Goal: Task Accomplishment & Management: Use online tool/utility

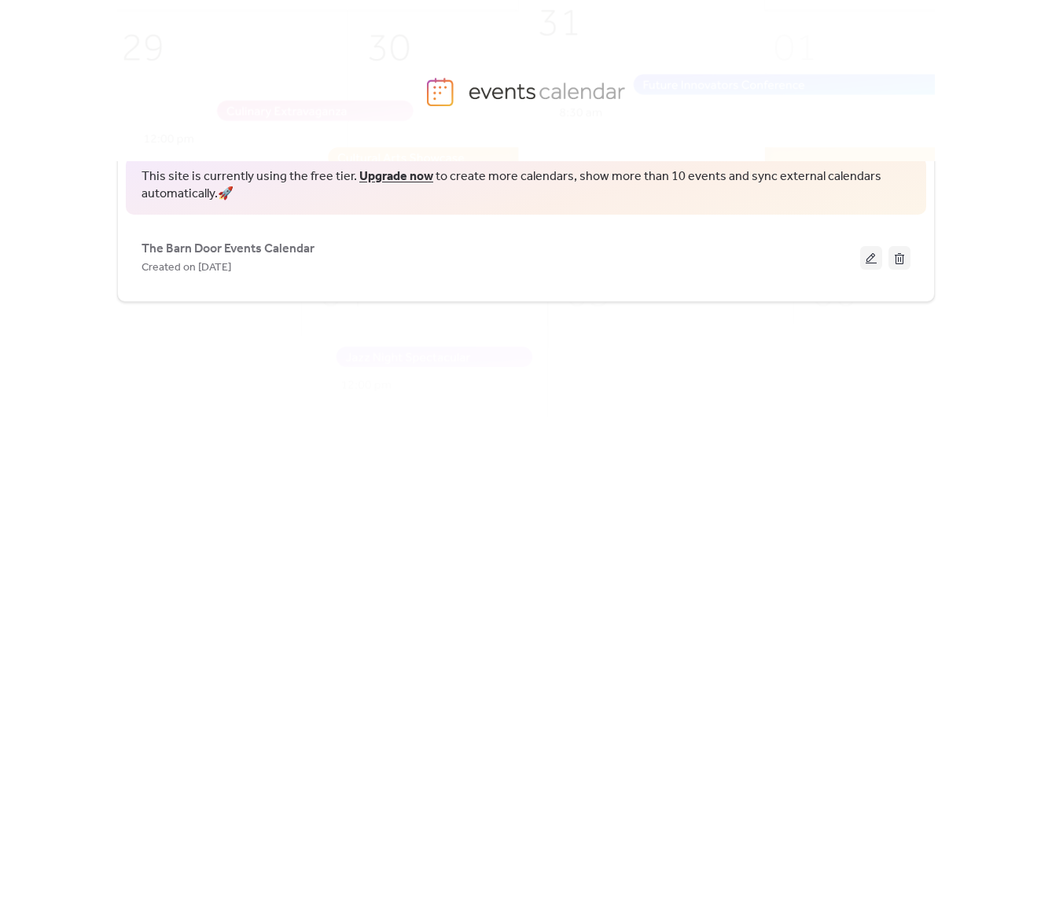
click at [293, 309] on div "This site is currently using the free tier. Upgrade now to create more calendar…" at bounding box center [526, 500] width 818 height 755
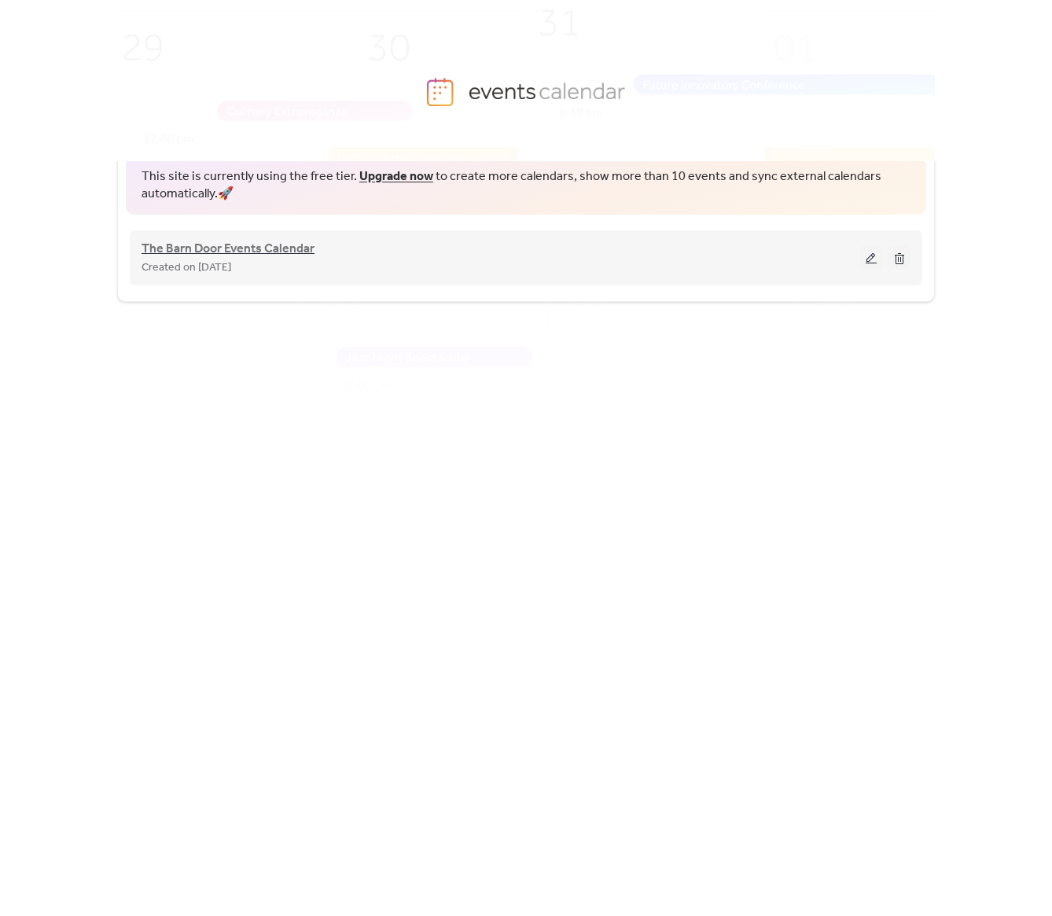
click at [234, 253] on span "The Barn Door Events Calendar" at bounding box center [228, 249] width 173 height 19
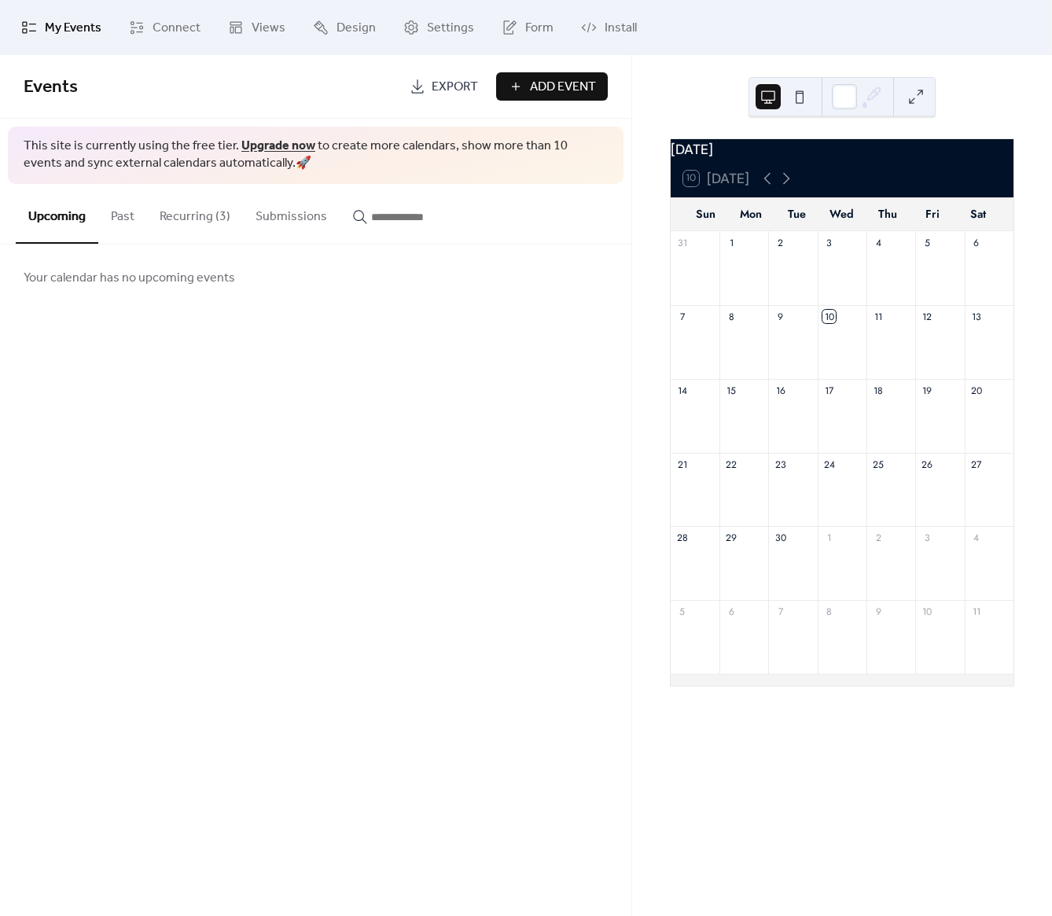
click at [530, 85] on span "Add Event" at bounding box center [563, 87] width 66 height 19
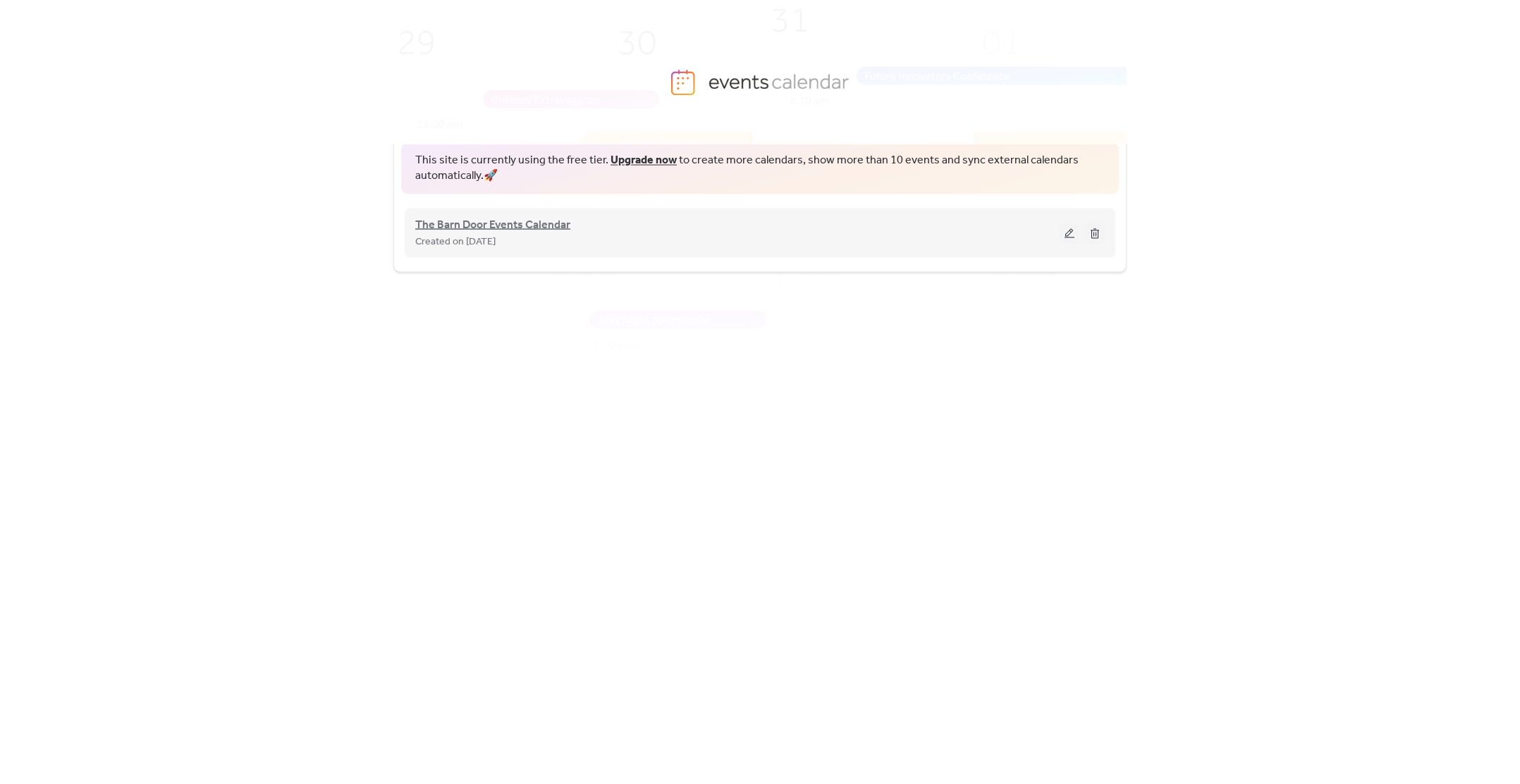
click at [557, 227] on span "The Barn Door Events Calendar" at bounding box center [492, 224] width 155 height 17
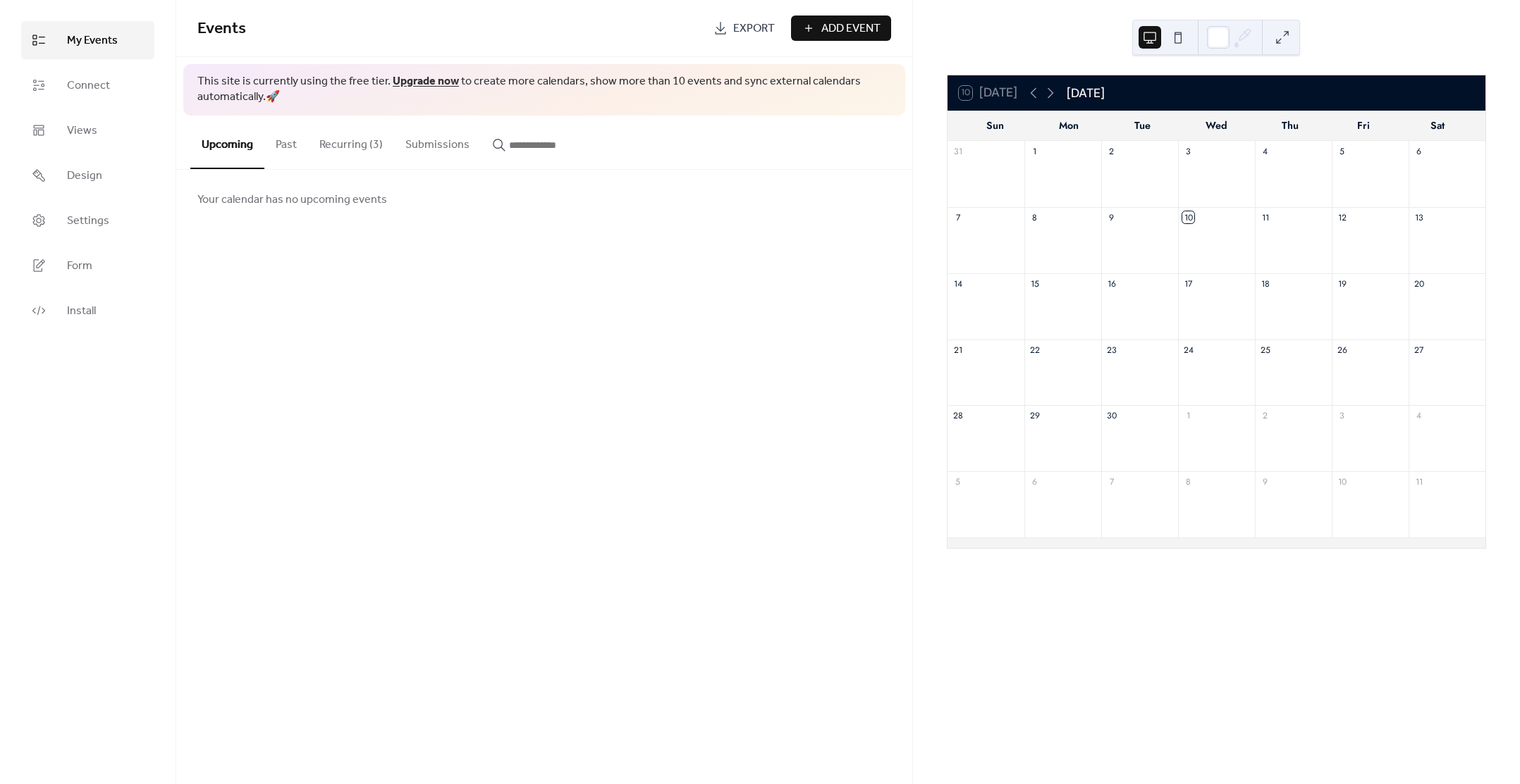
click at [827, 25] on span "Add Event" at bounding box center [851, 29] width 59 height 17
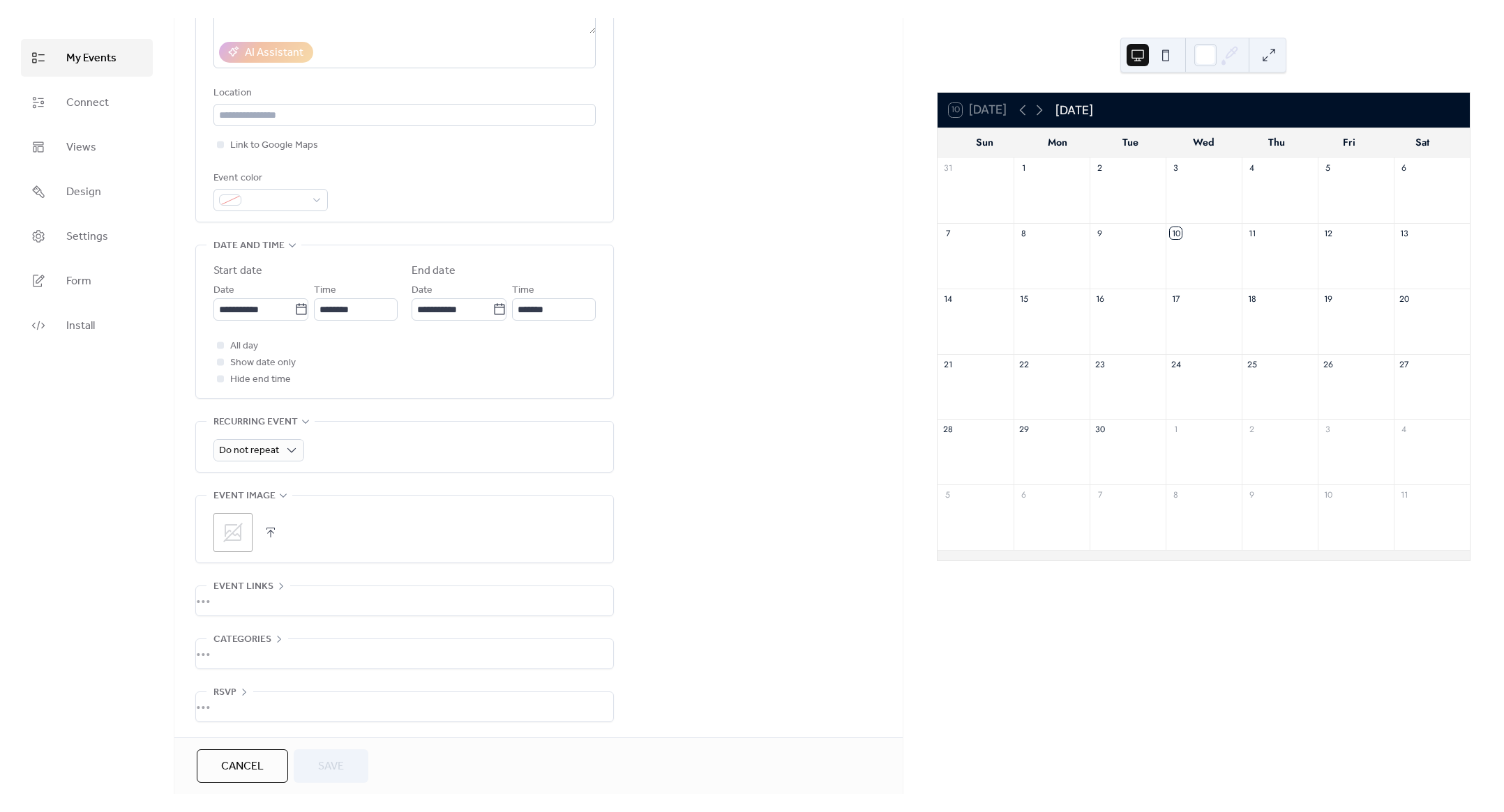
scroll to position [221, 0]
